Goal: Information Seeking & Learning: Find contact information

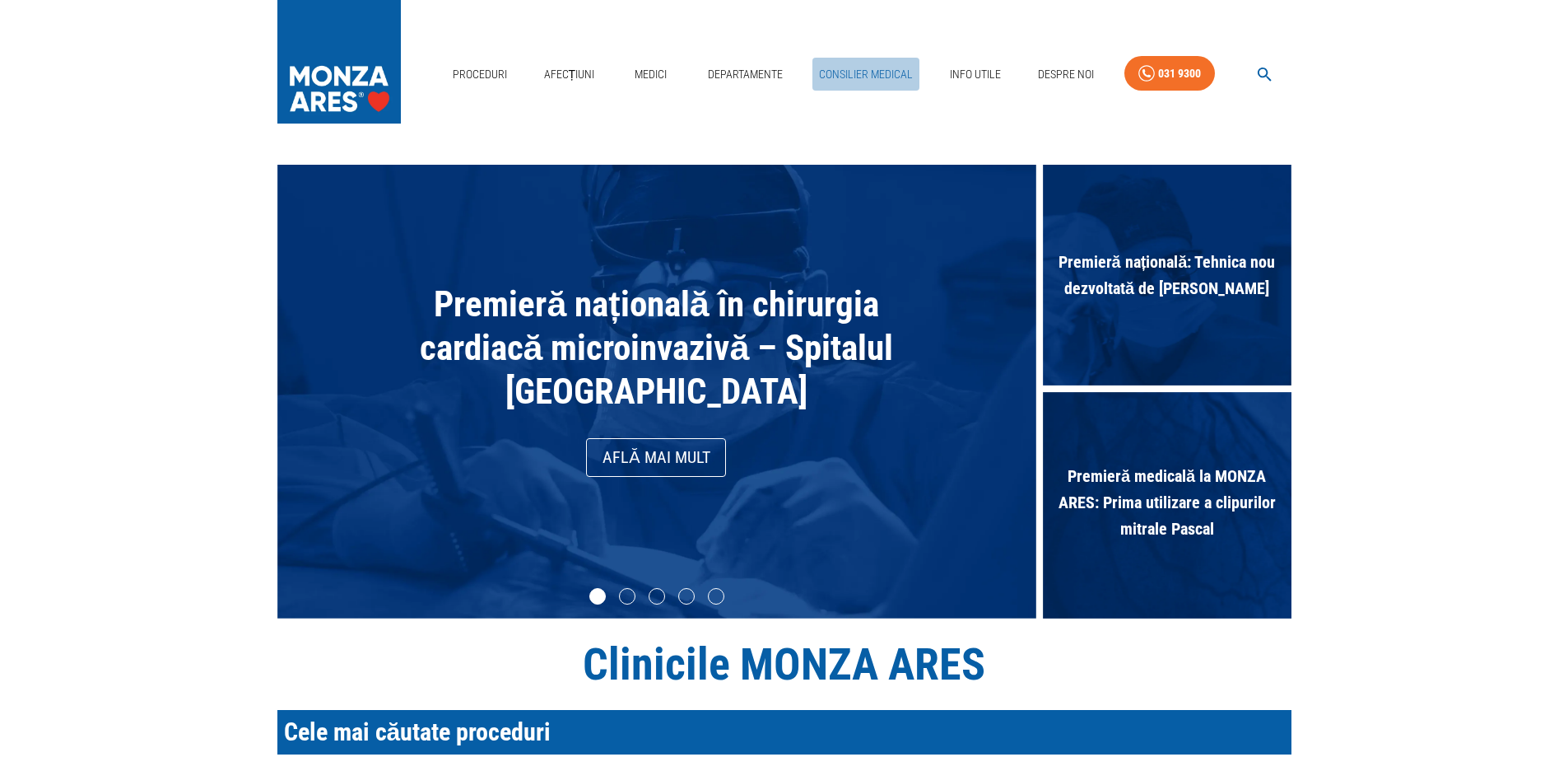
click at [893, 72] on link "Consilier Medical" at bounding box center [865, 74] width 107 height 34
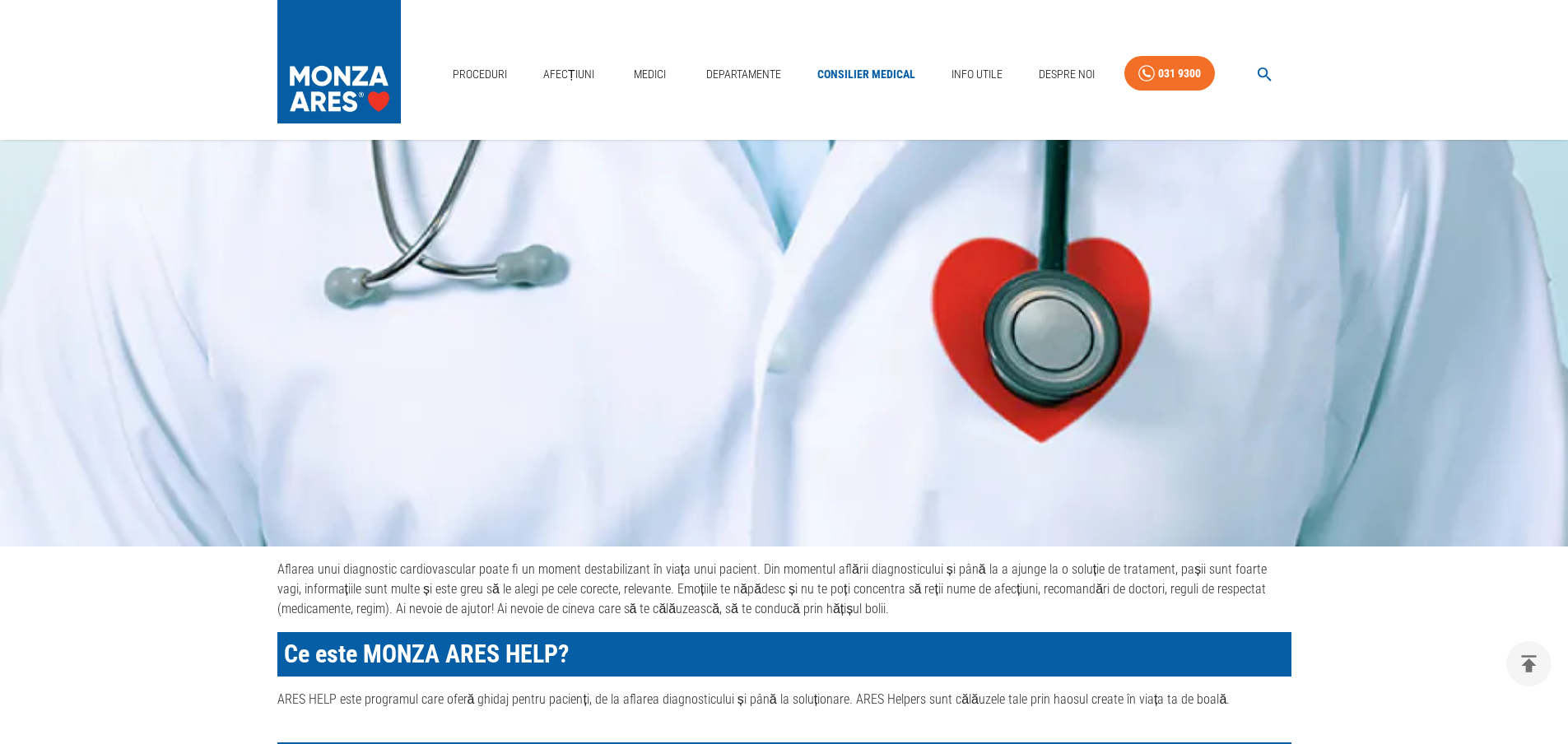
scroll to position [165, 0]
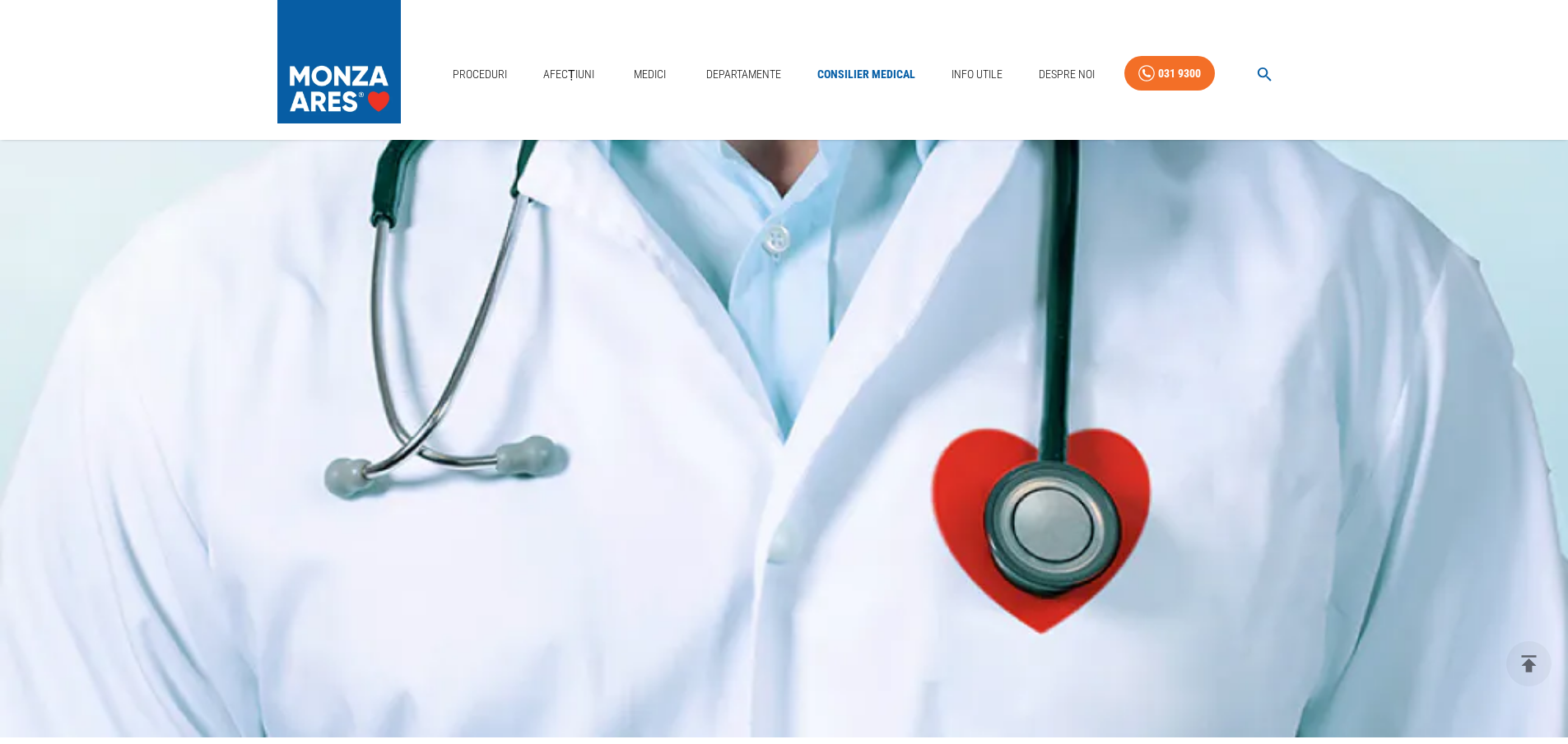
click at [340, 85] on img at bounding box center [338, 57] width 123 height 115
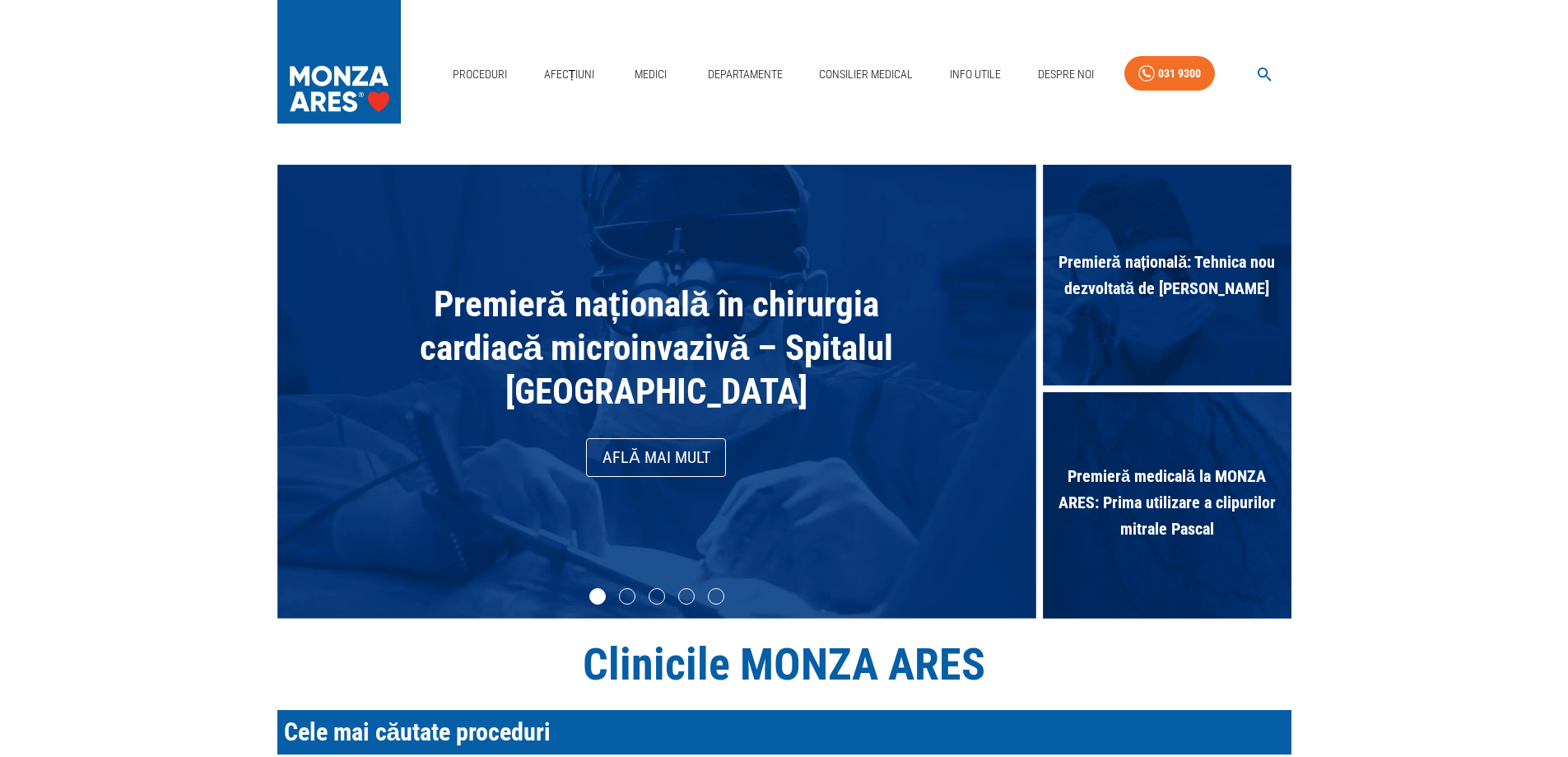
click at [341, 81] on img at bounding box center [338, 57] width 123 height 115
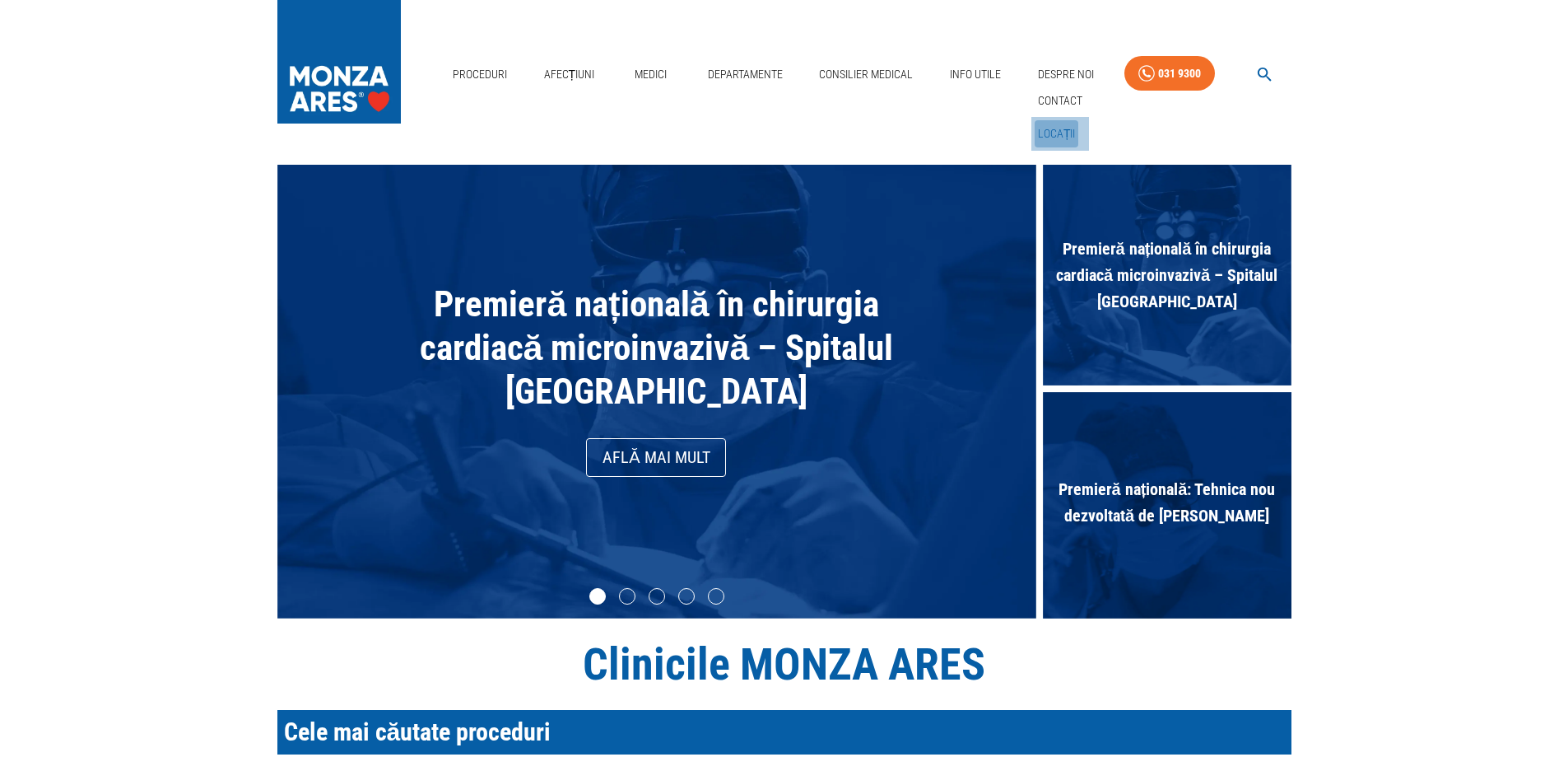
click at [1054, 128] on link "Locații" at bounding box center [1057, 134] width 44 height 28
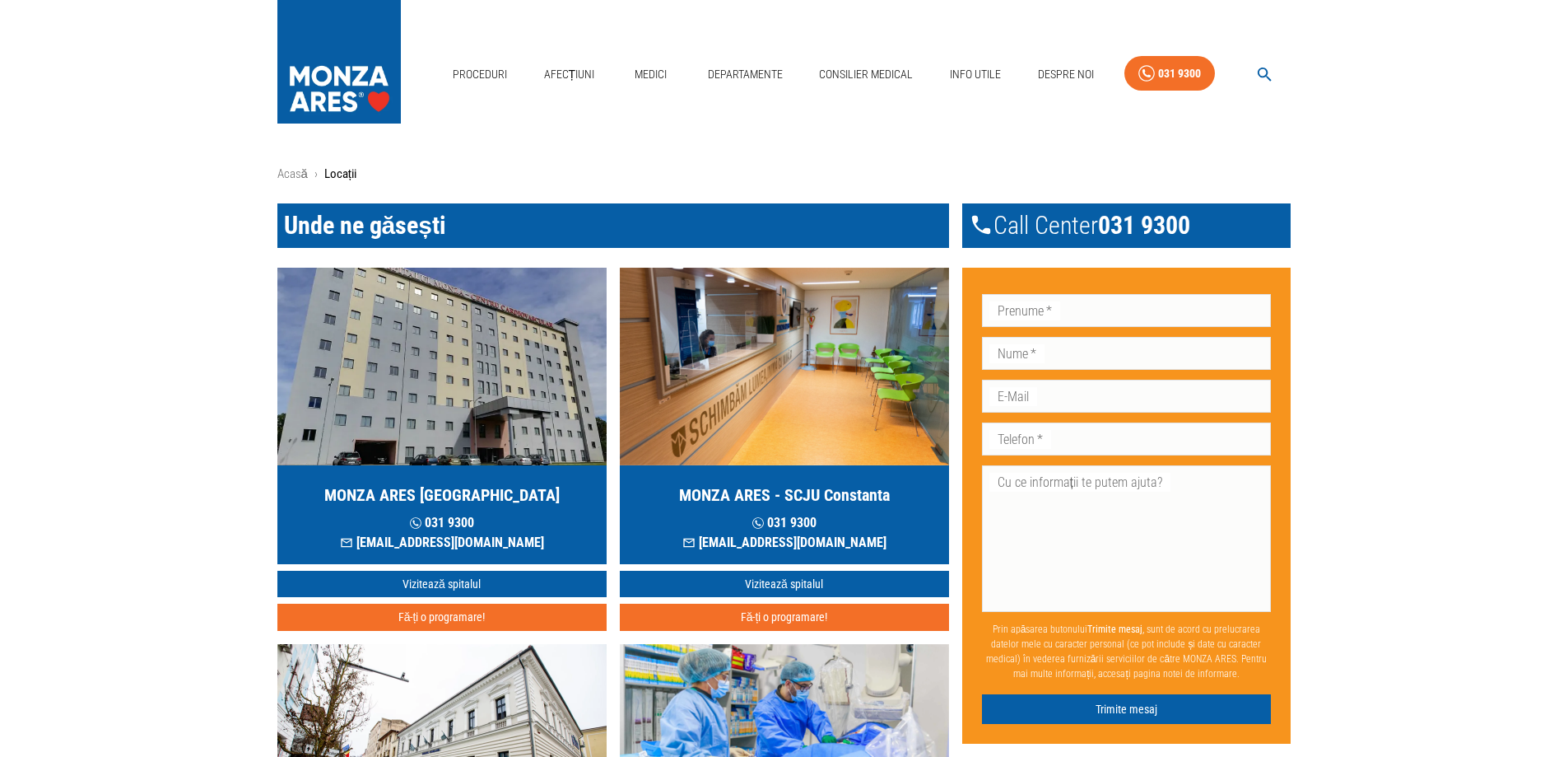
click at [468, 361] on img "button" at bounding box center [442, 366] width 330 height 197
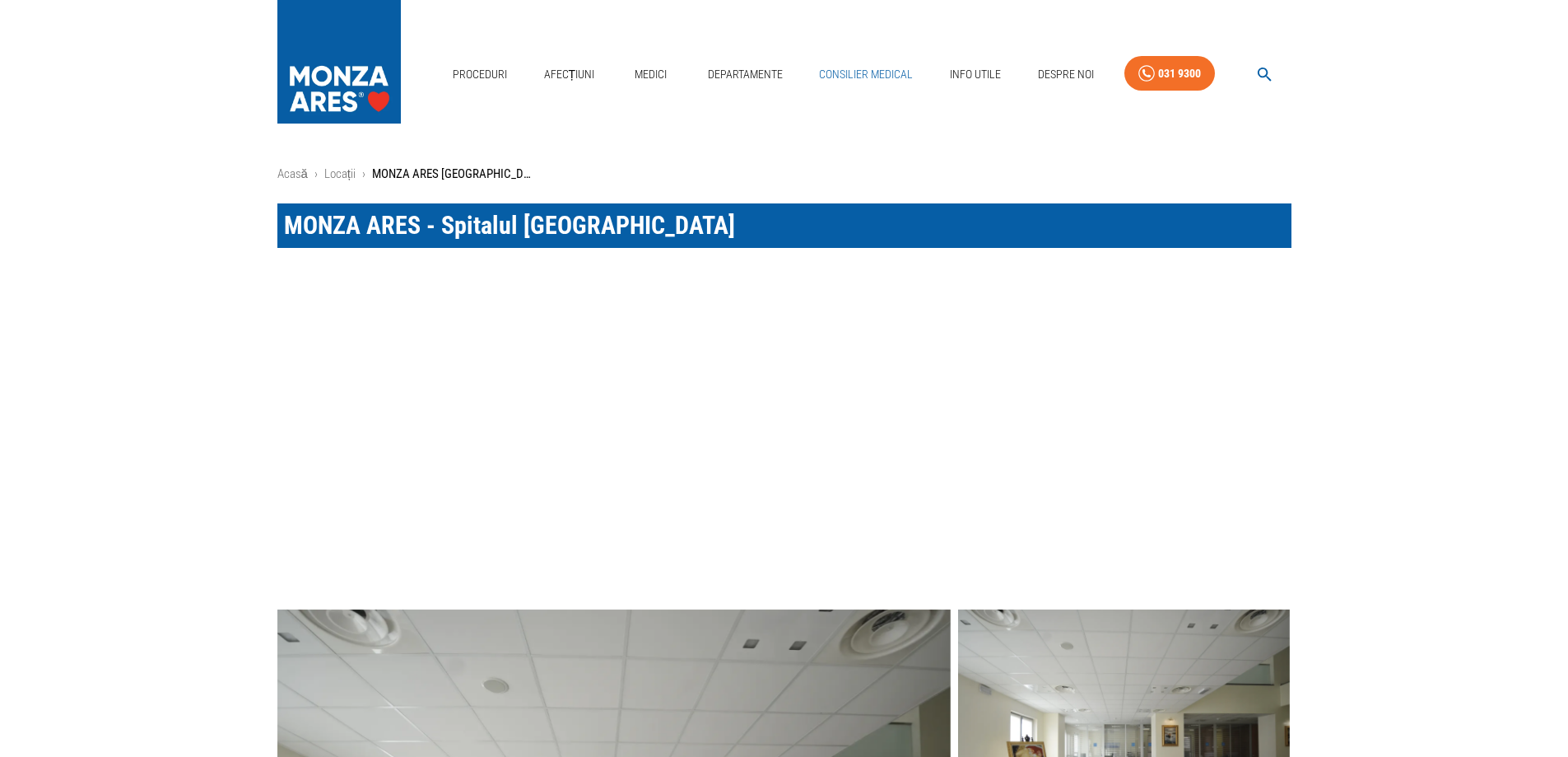
click at [879, 78] on link "Consilier Medical" at bounding box center [865, 74] width 107 height 34
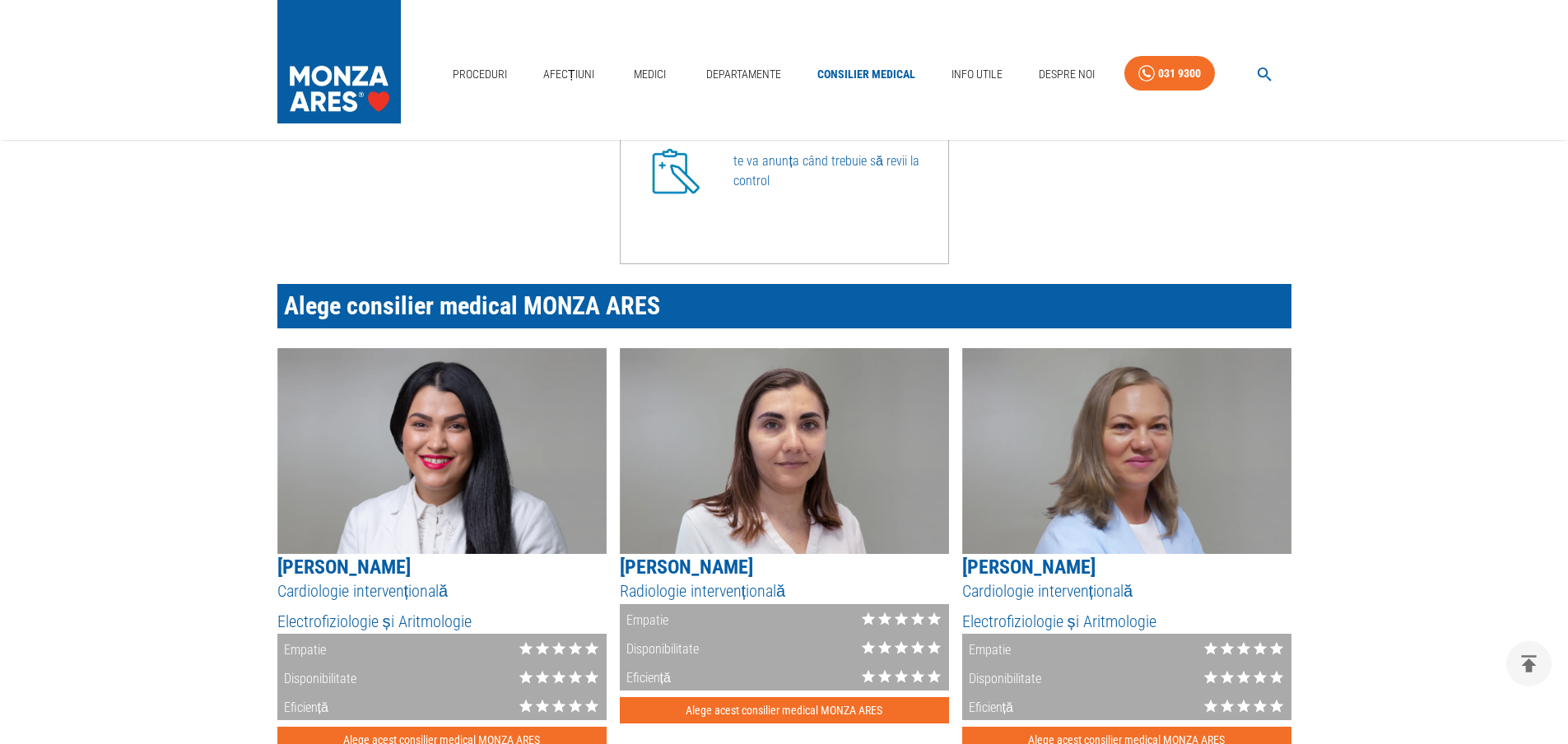
scroll to position [1729, 0]
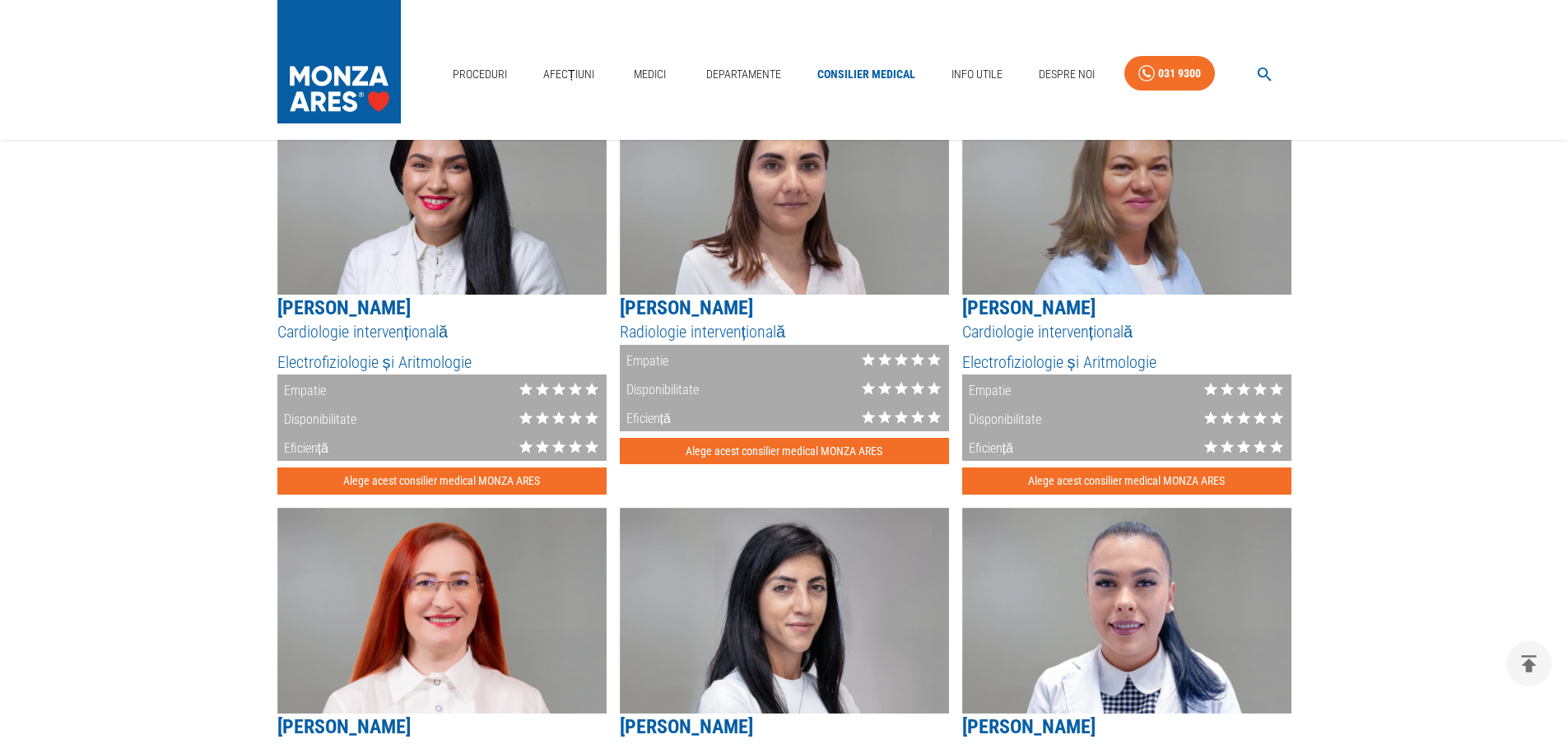
click at [783, 232] on img at bounding box center [784, 191] width 330 height 206
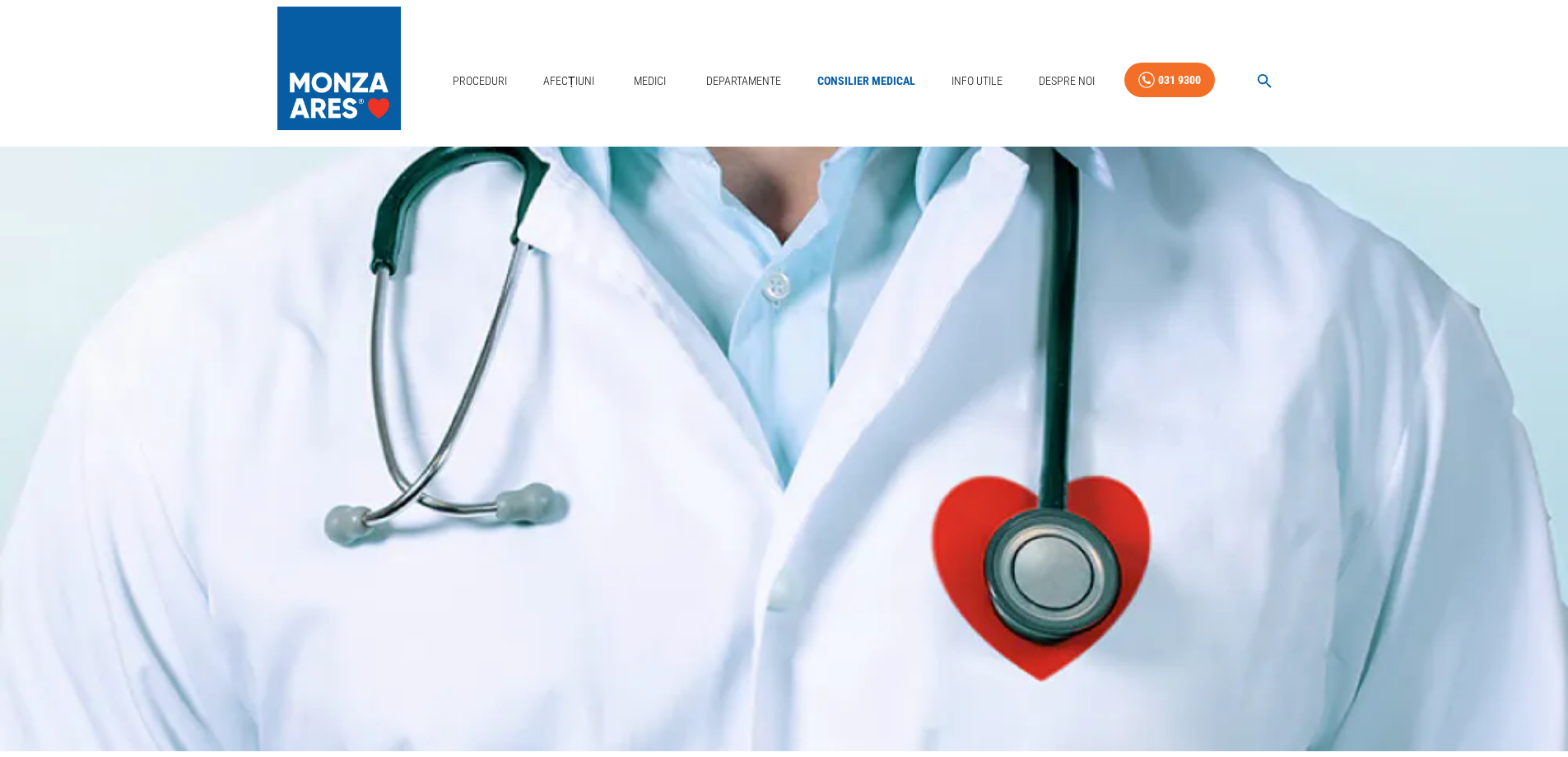
scroll to position [0, 0]
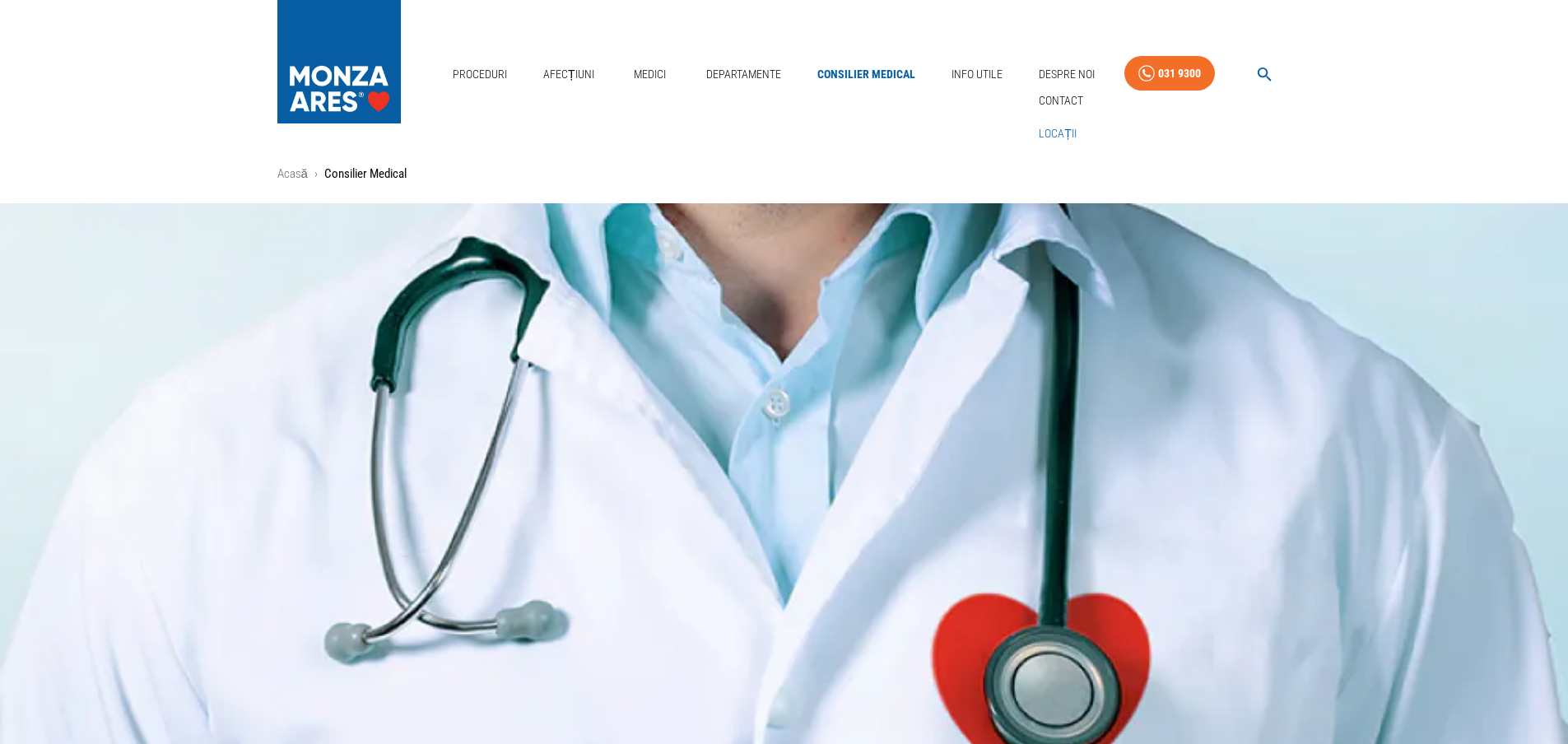
click at [1043, 133] on link "Locații" at bounding box center [1057, 134] width 44 height 28
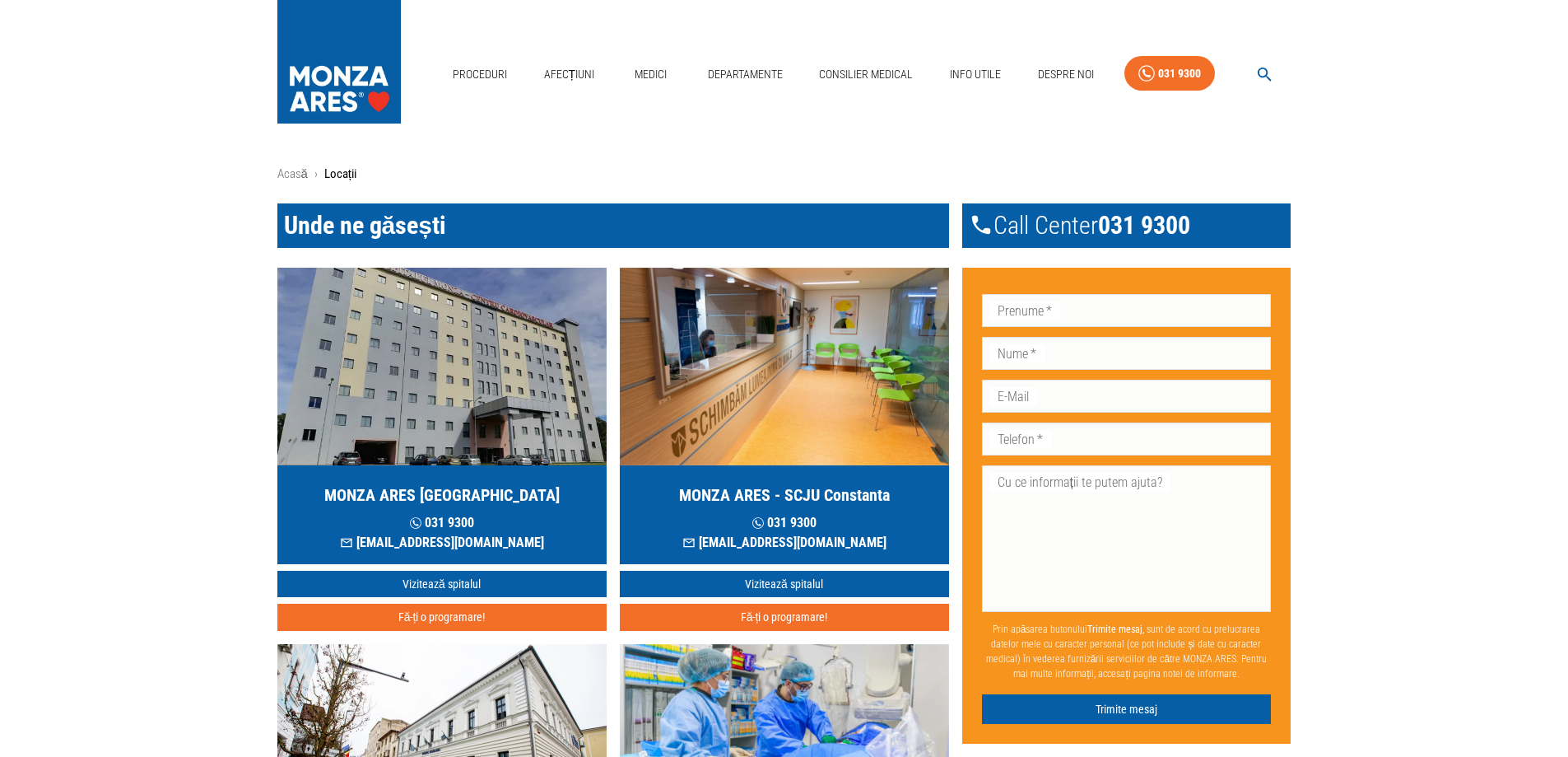
click at [338, 86] on img at bounding box center [338, 57] width 123 height 115
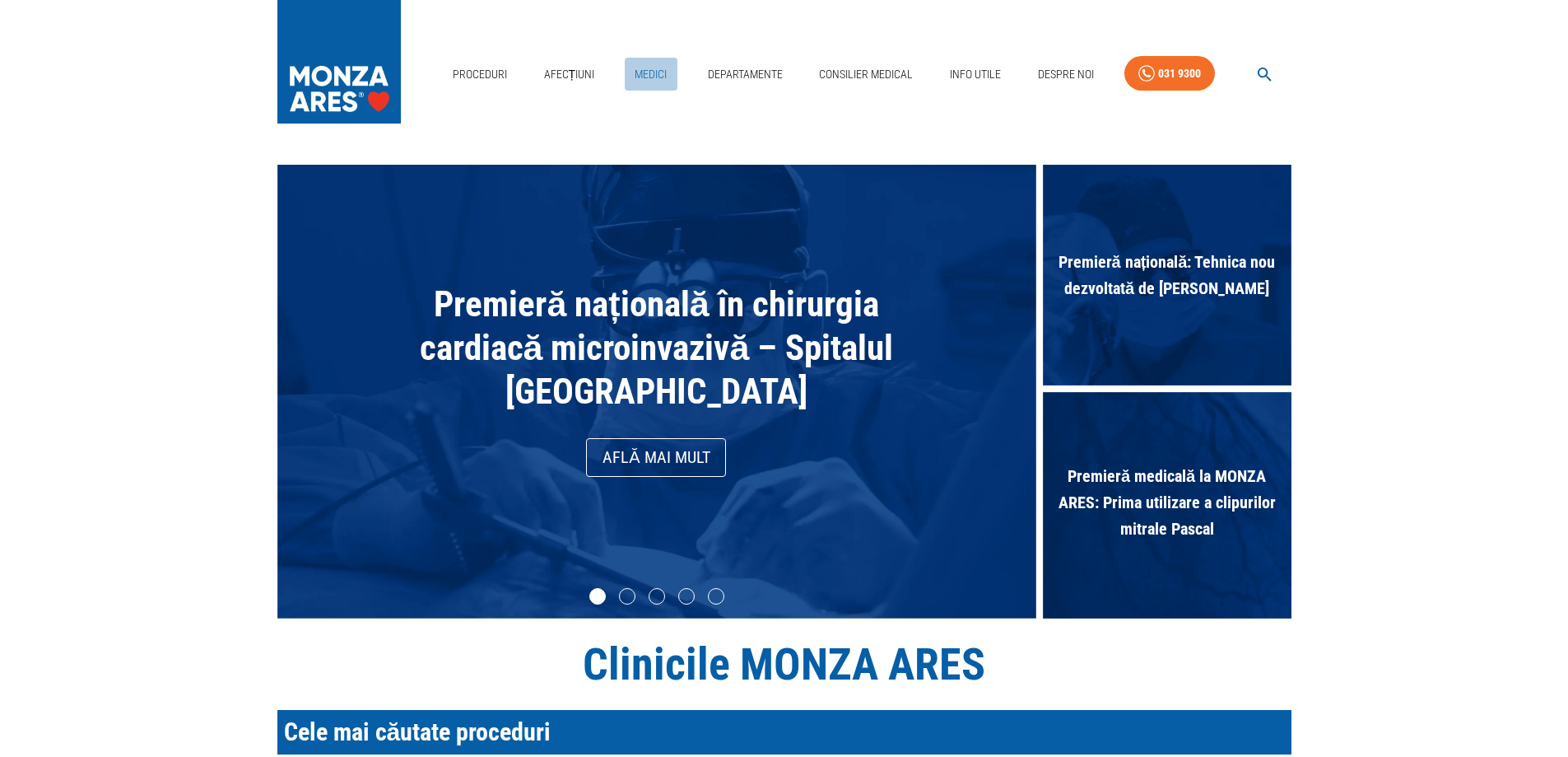
click at [647, 69] on link "Medici" at bounding box center [650, 74] width 52 height 34
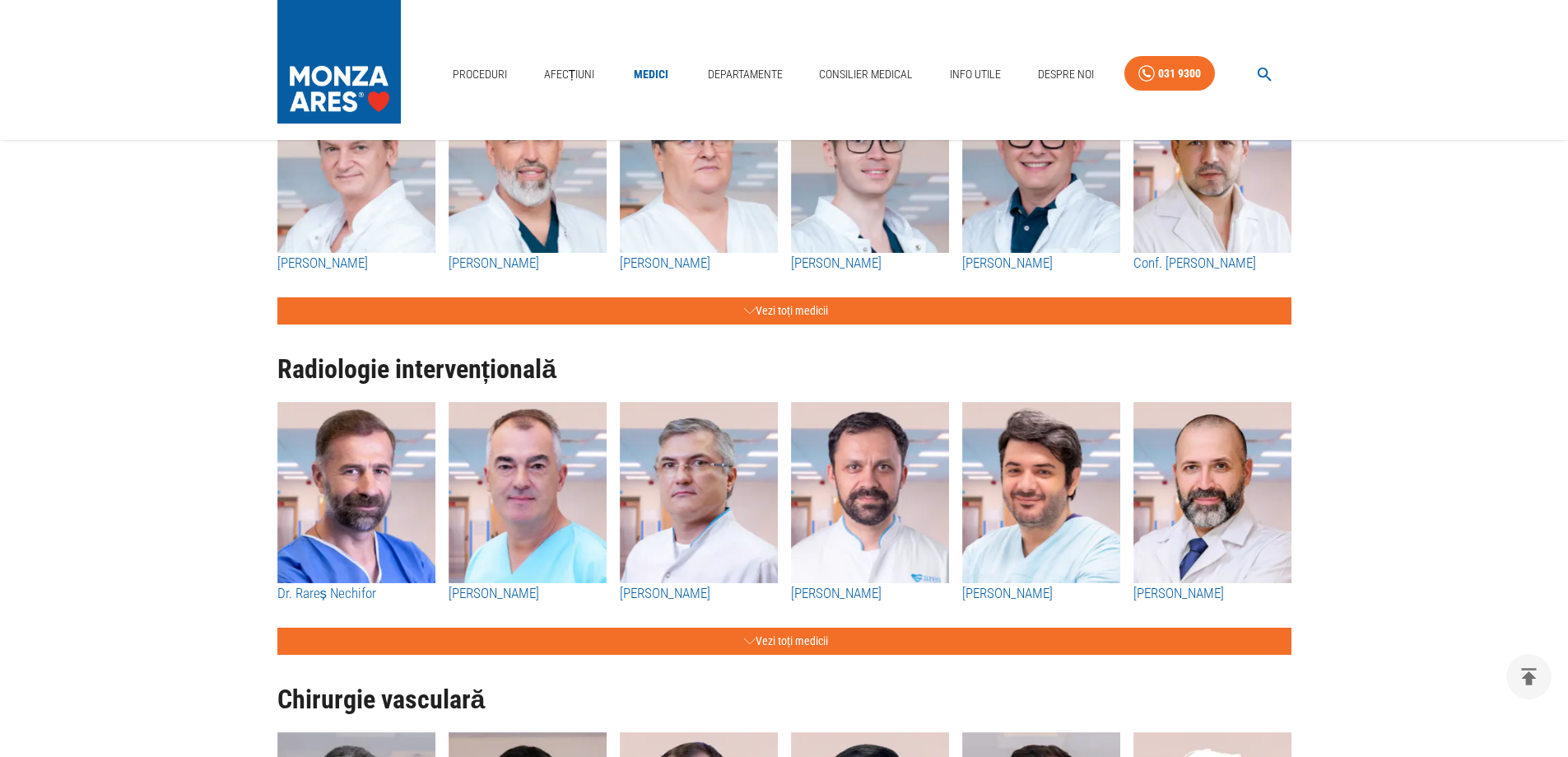
scroll to position [1976, 0]
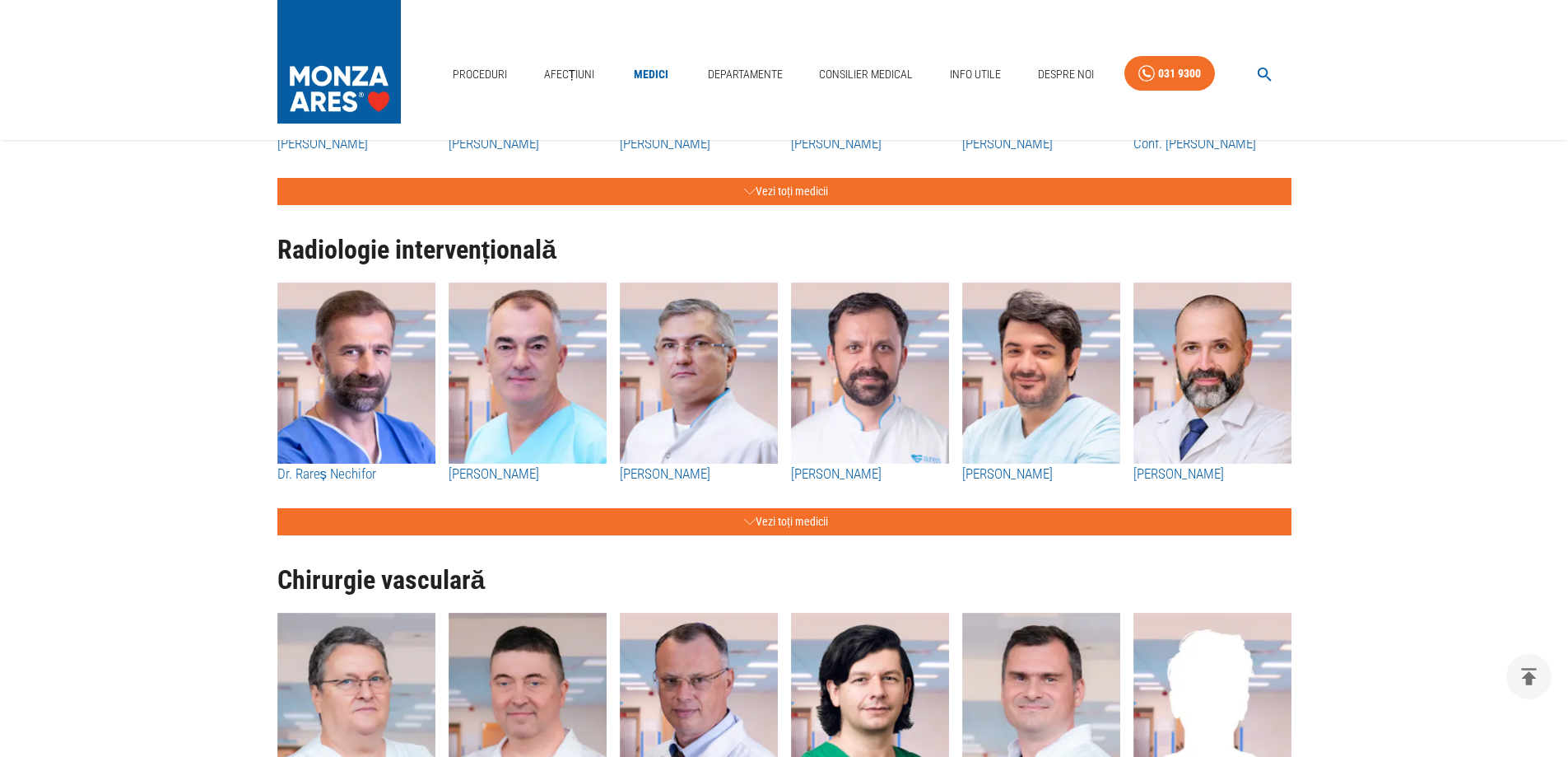
click at [403, 368] on img "button" at bounding box center [356, 373] width 158 height 182
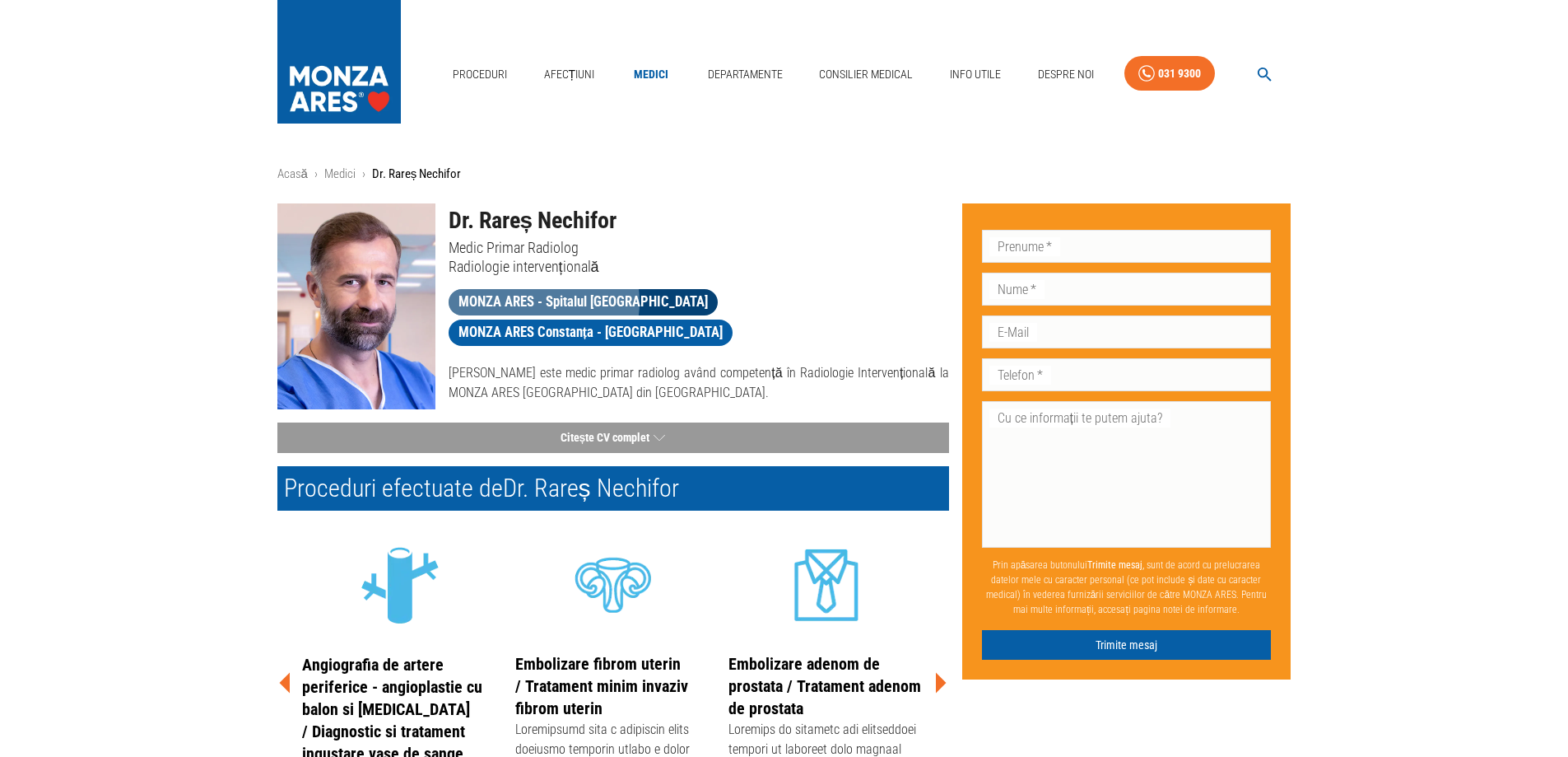
click at [532, 301] on span "MONZA ARES - Spitalul [GEOGRAPHIC_DATA]" at bounding box center [583, 301] width 269 height 21
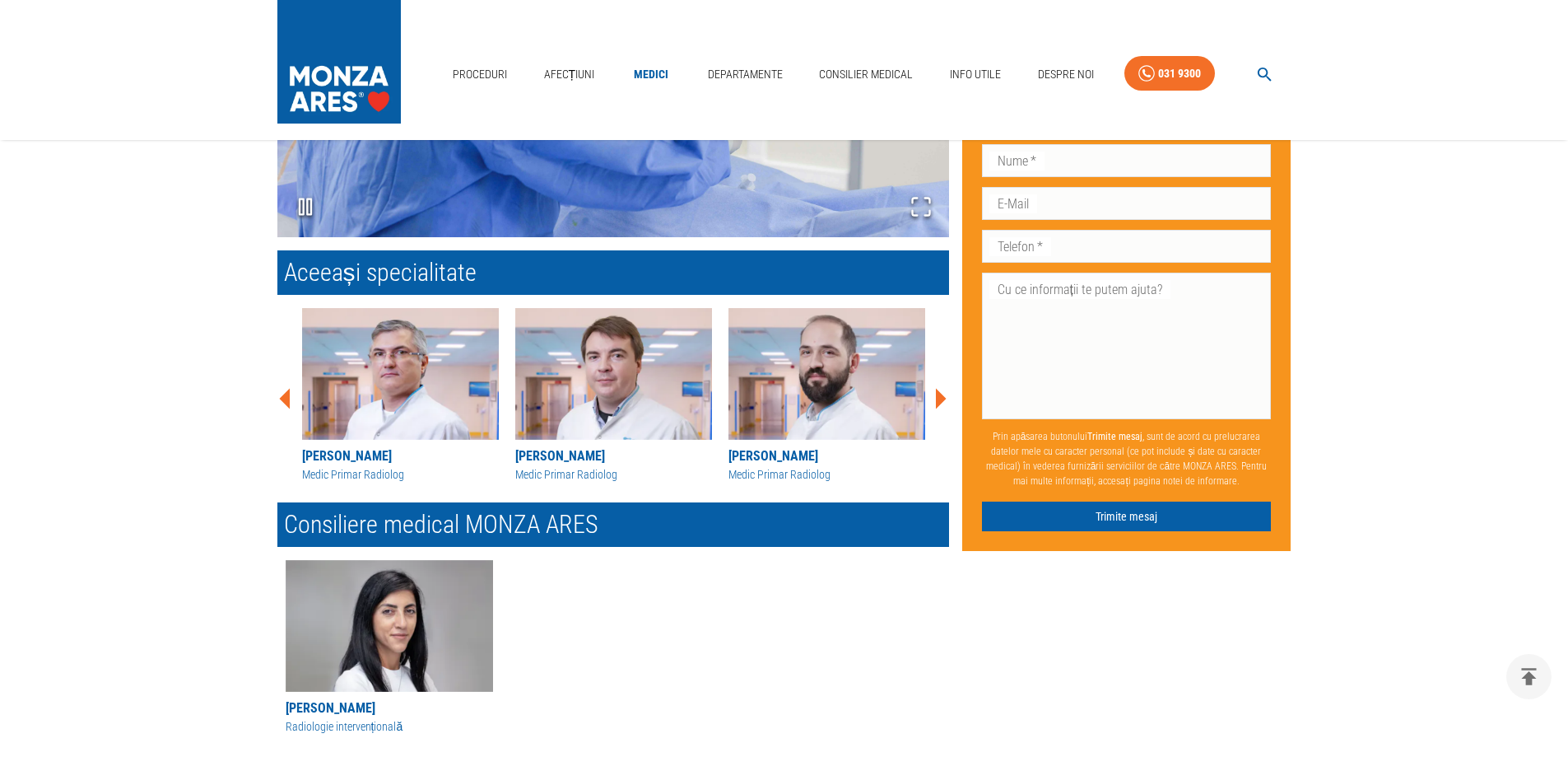
scroll to position [1874, 0]
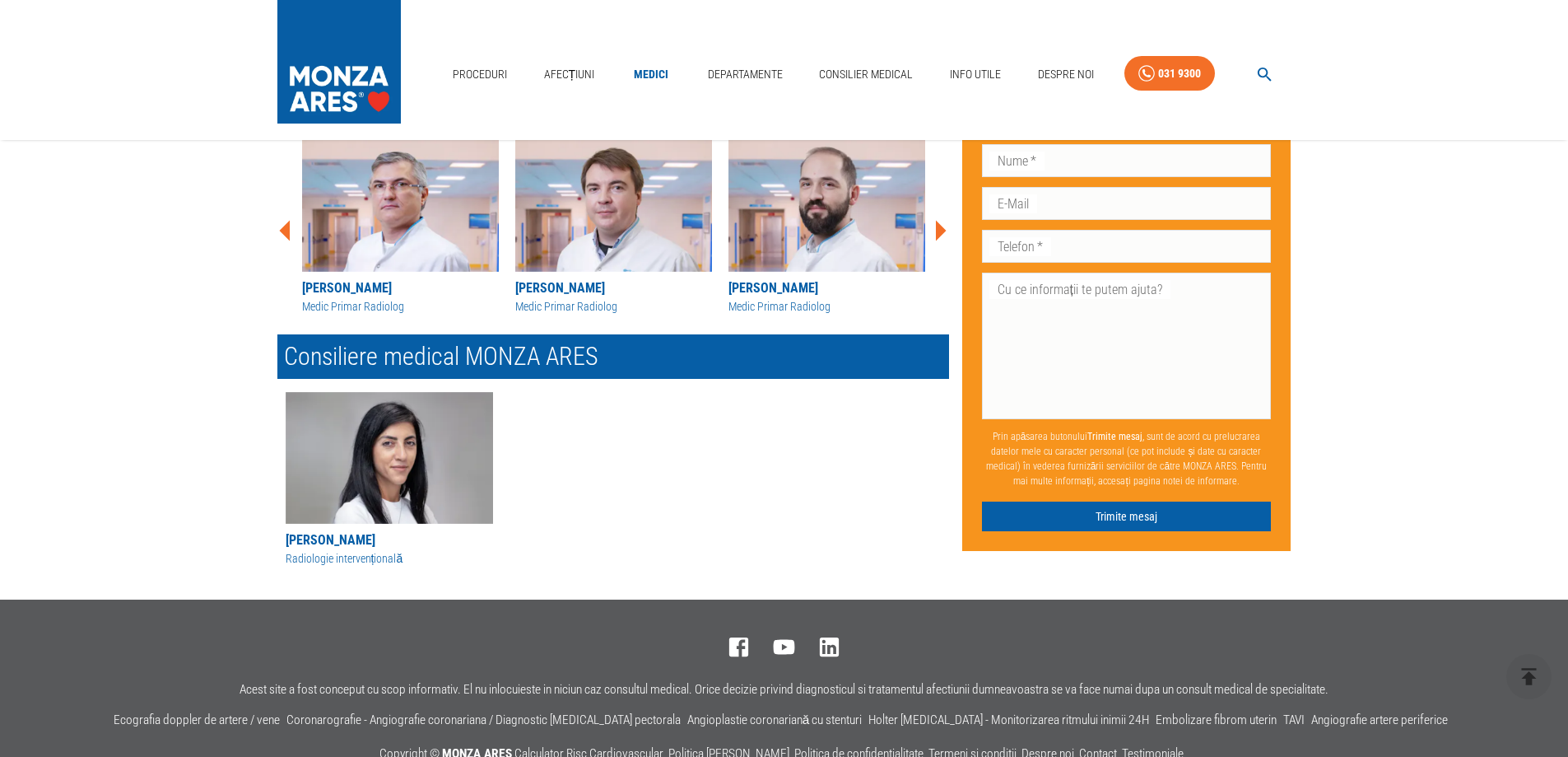
click at [407, 218] on img at bounding box center [400, 205] width 196 height 131
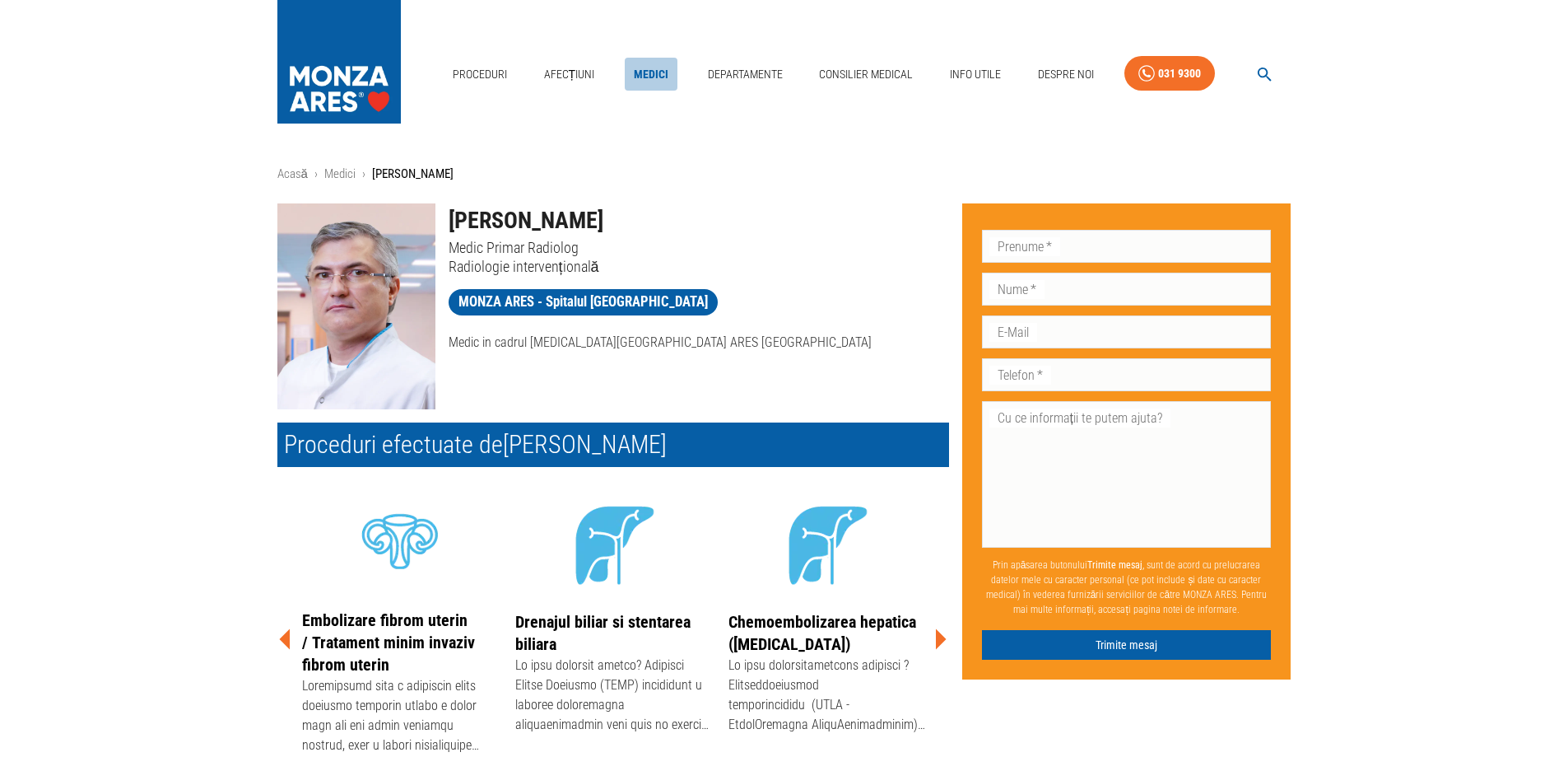
click at [666, 74] on link "Medici" at bounding box center [650, 74] width 52 height 34
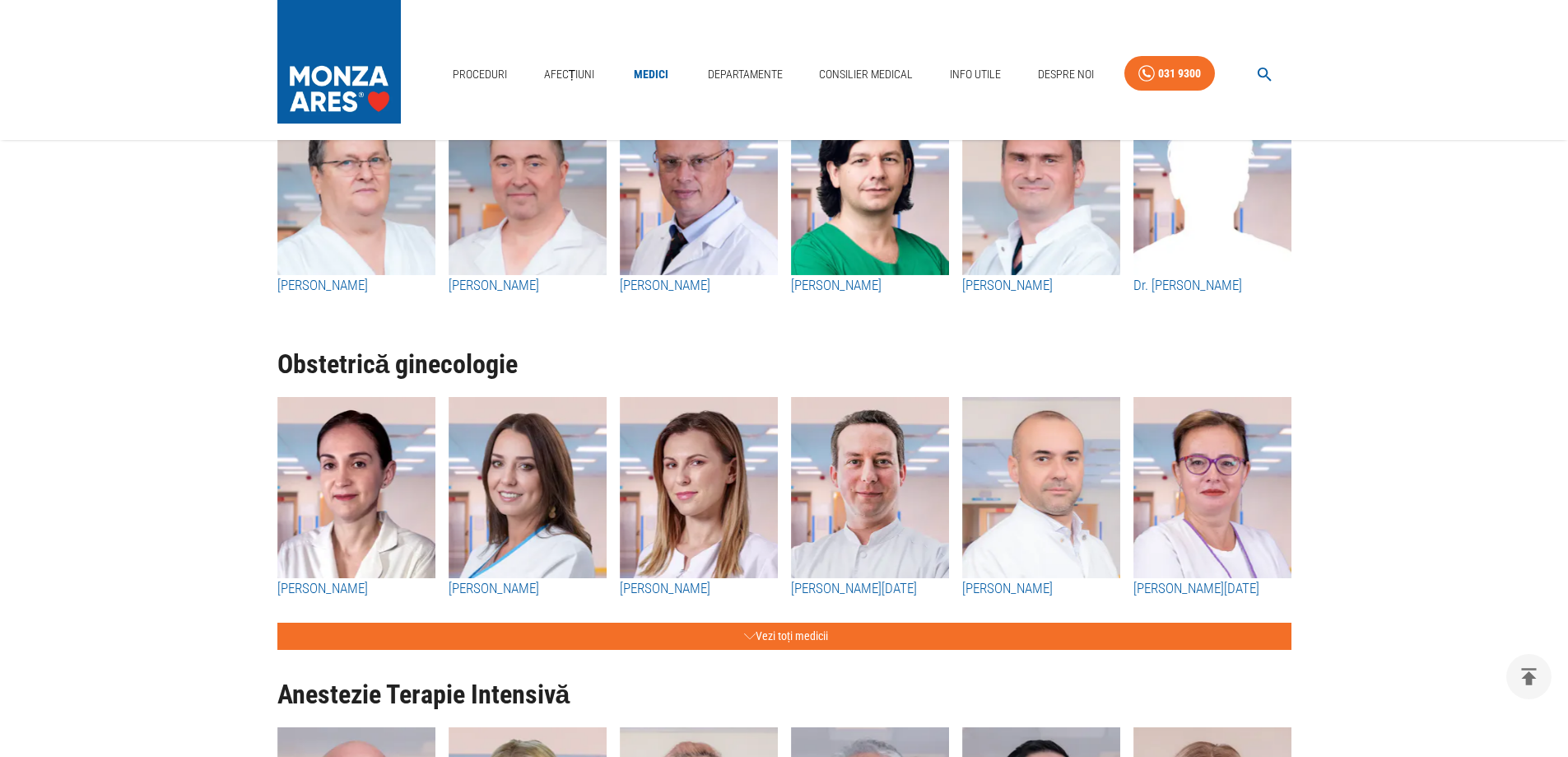
scroll to position [2470, 0]
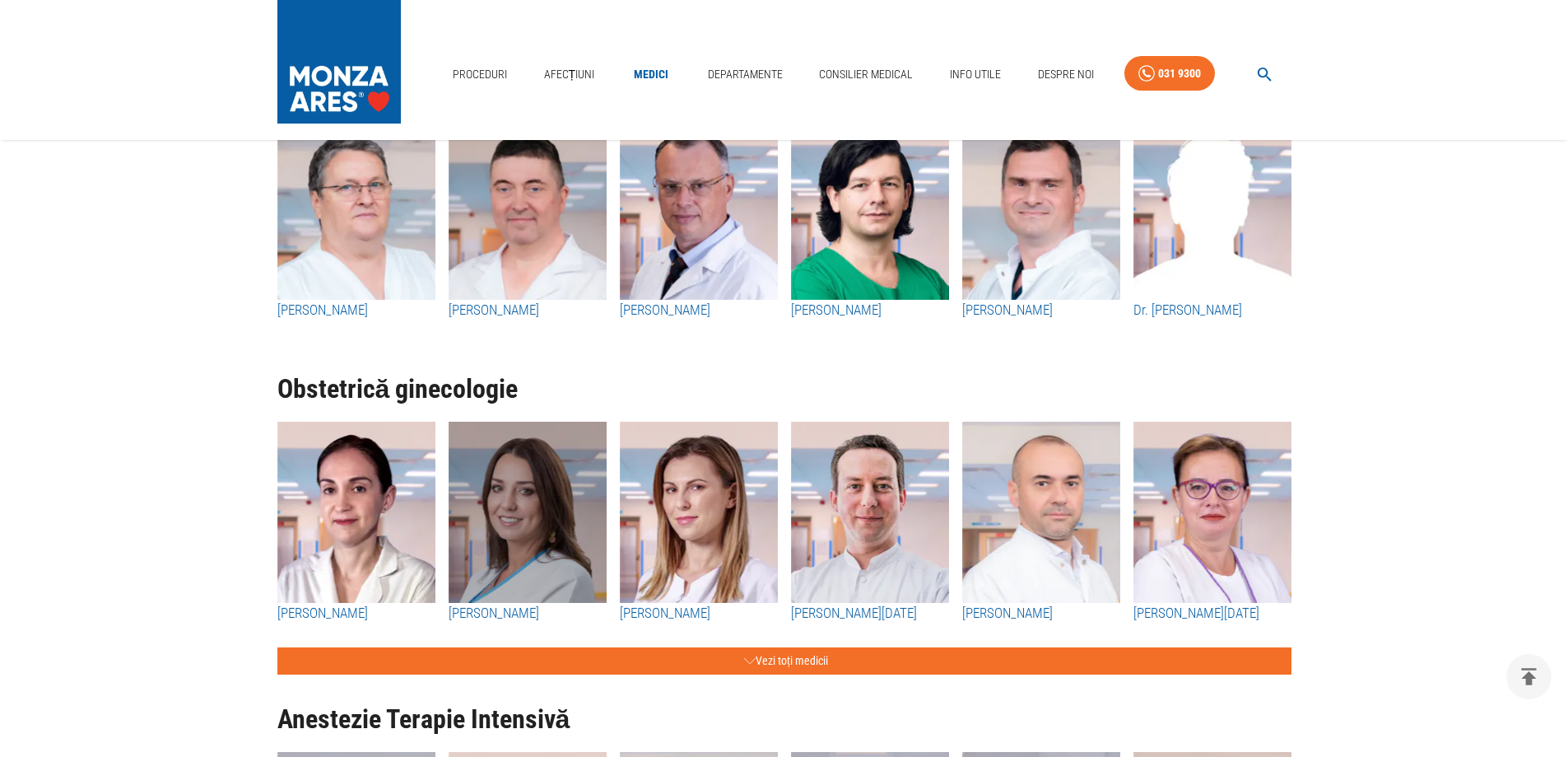
click at [534, 534] on img "button" at bounding box center [528, 512] width 158 height 182
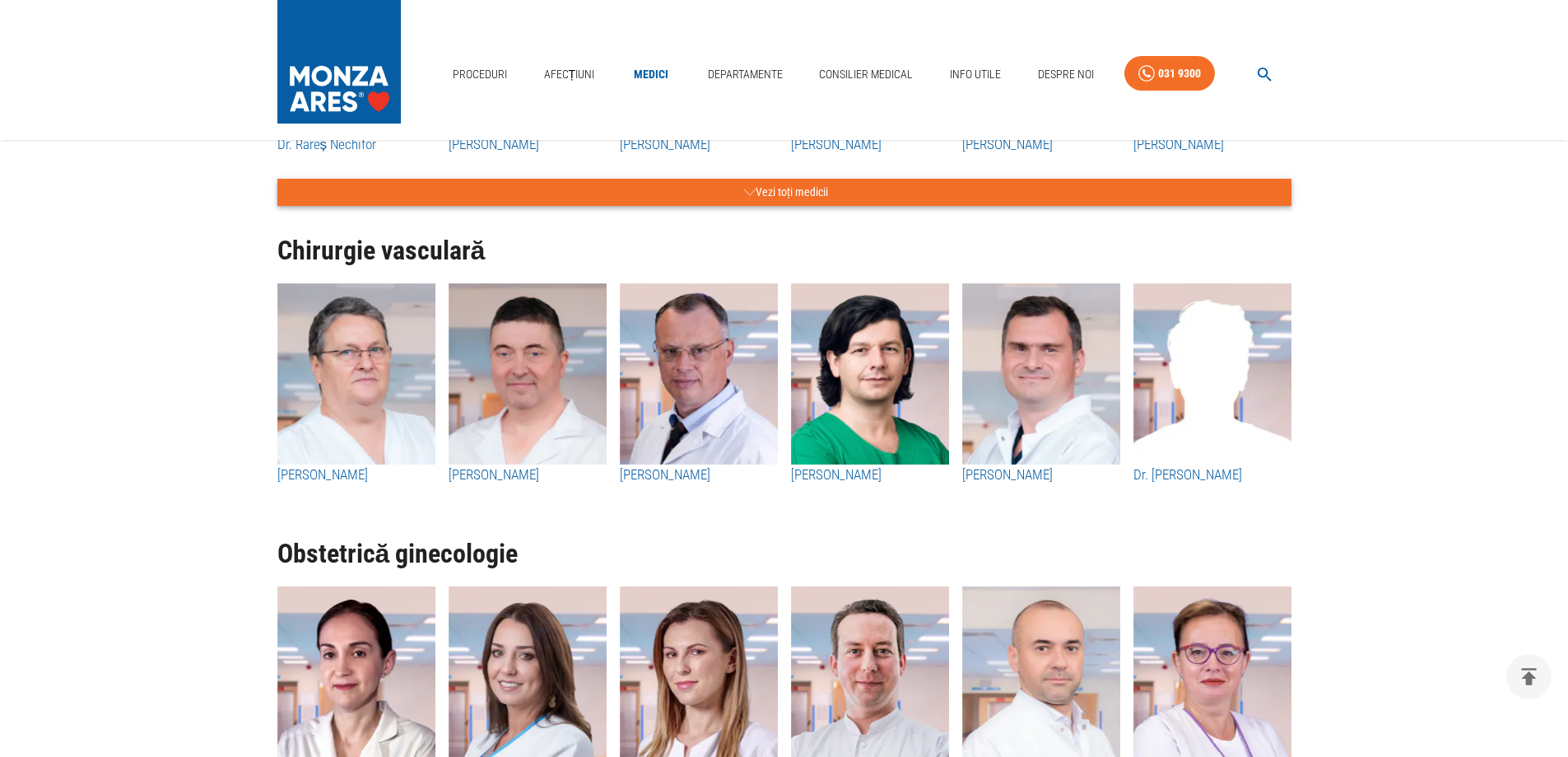
scroll to position [2059, 0]
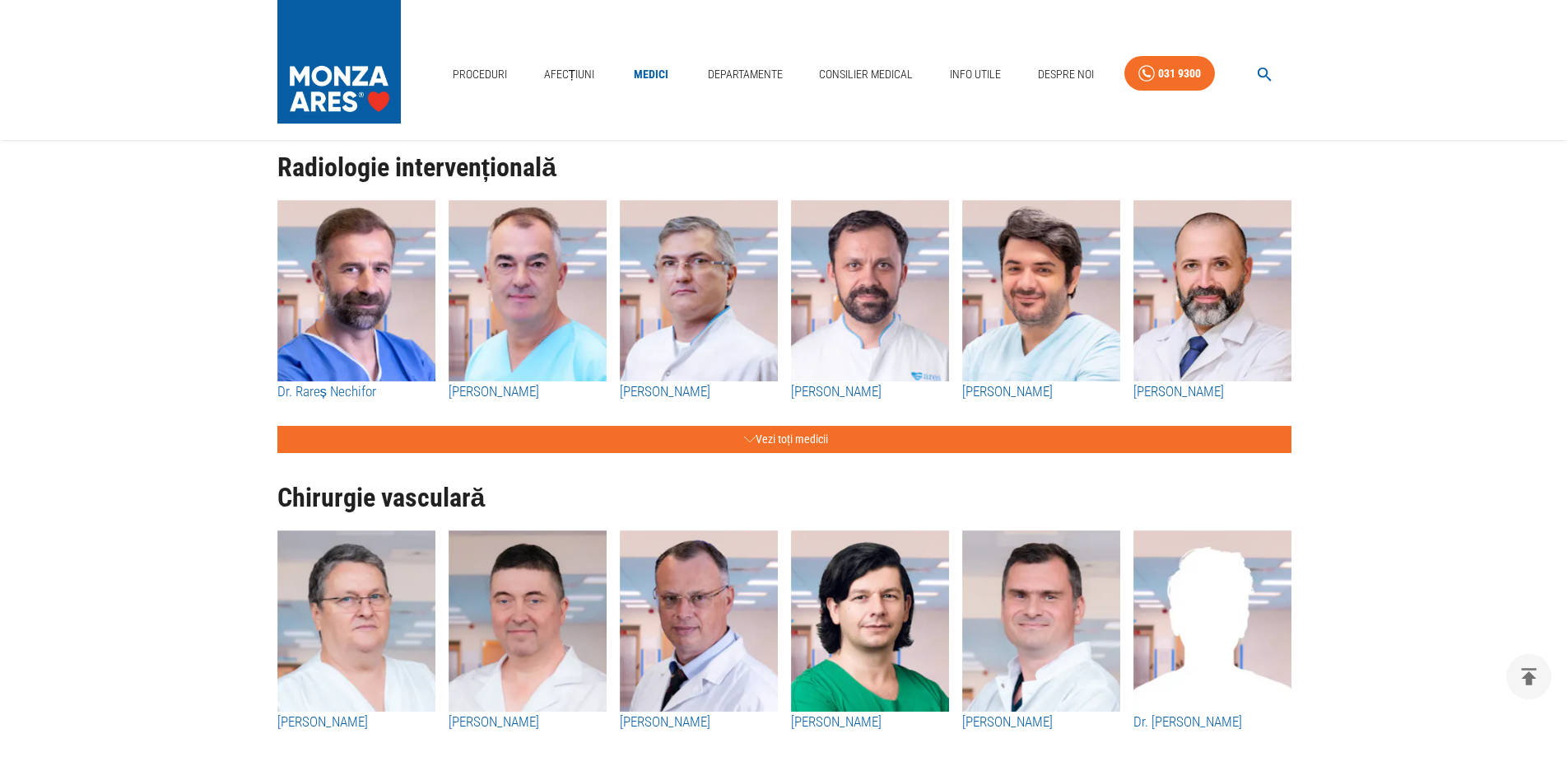
click at [1072, 266] on img "button" at bounding box center [1041, 291] width 158 height 182
